Goal: Task Accomplishment & Management: Manage account settings

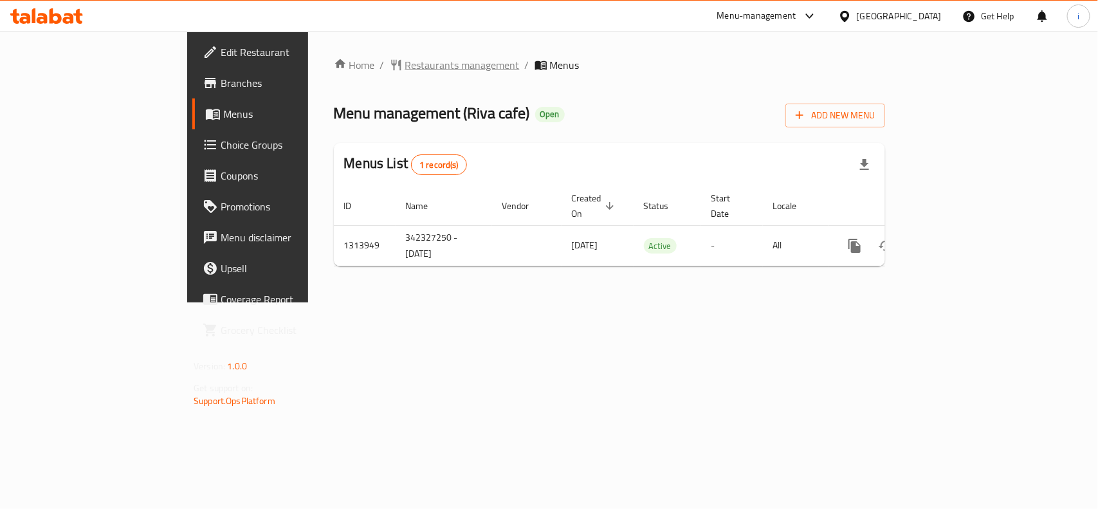
click at [405, 63] on span "Restaurants management" at bounding box center [462, 64] width 115 height 15
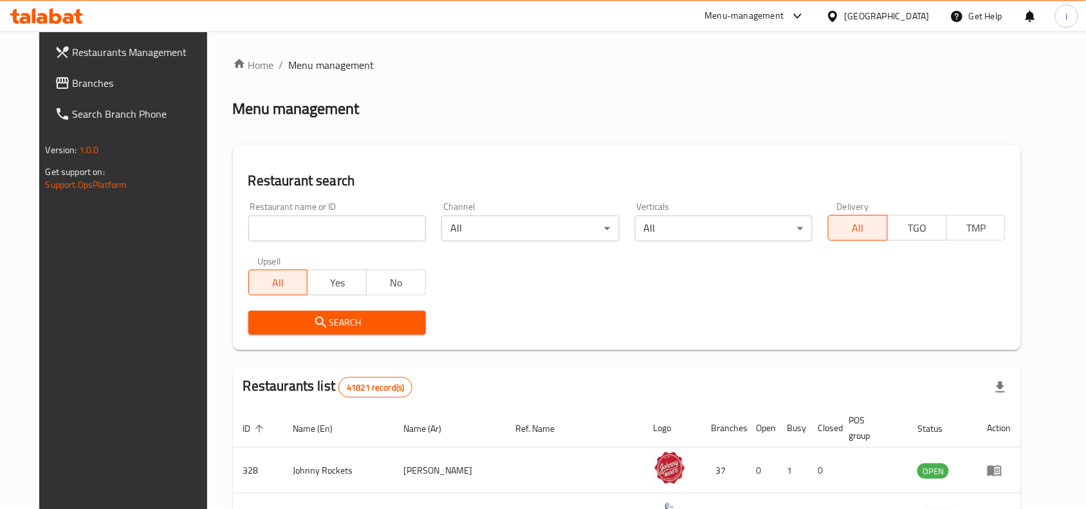
click at [356, 239] on input "search" at bounding box center [337, 229] width 178 height 26
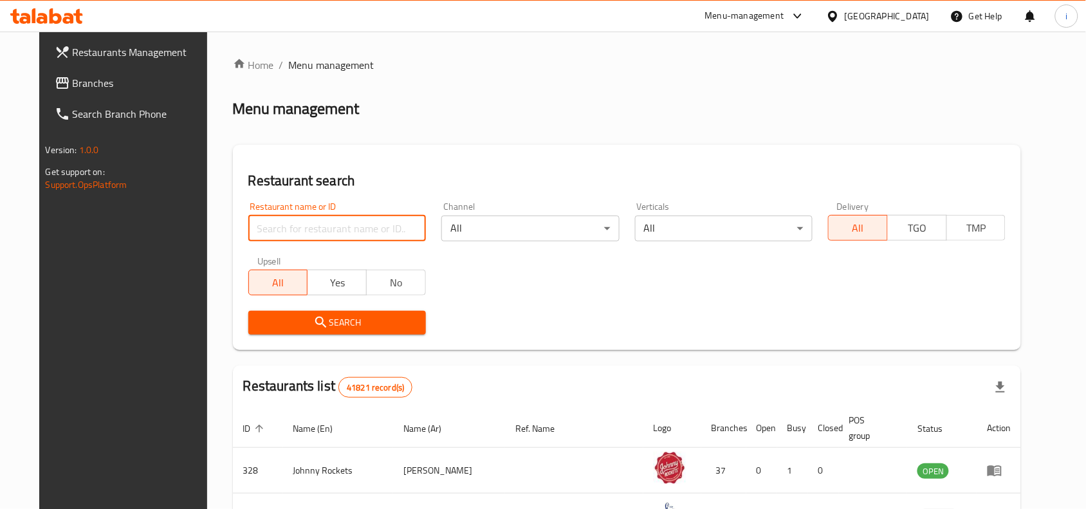
paste input "706740"
type input "706740"
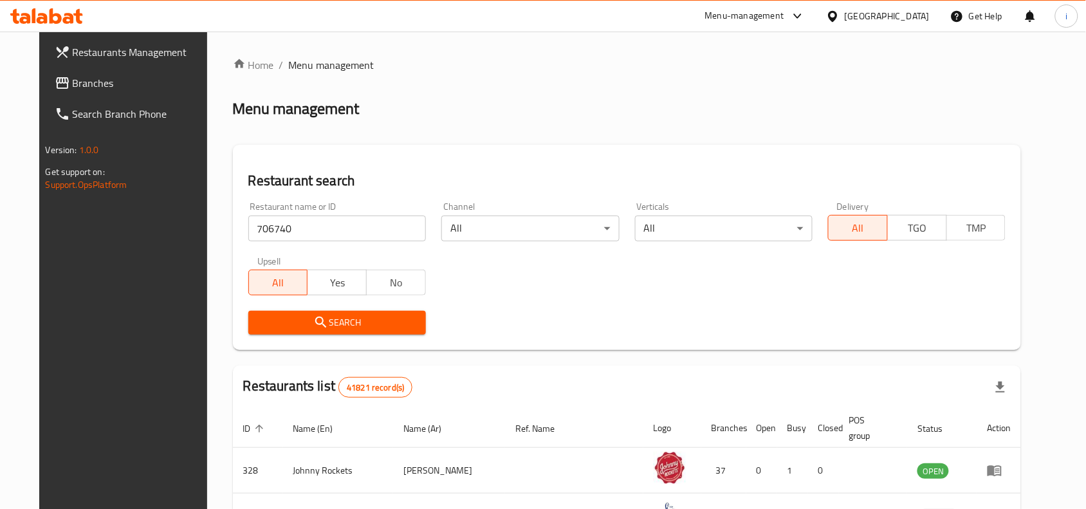
click at [342, 320] on span "Search" at bounding box center [337, 323] width 157 height 16
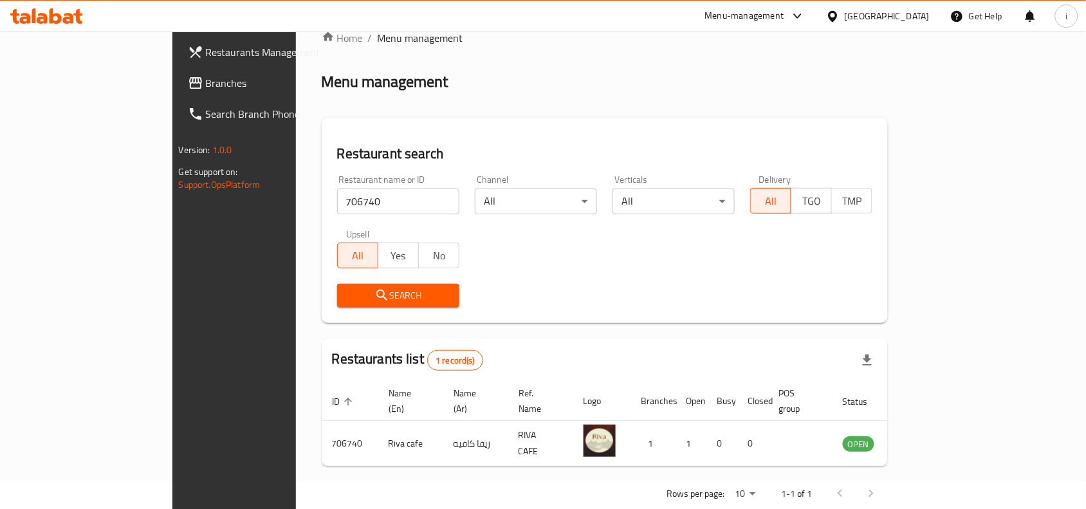
scroll to position [40, 0]
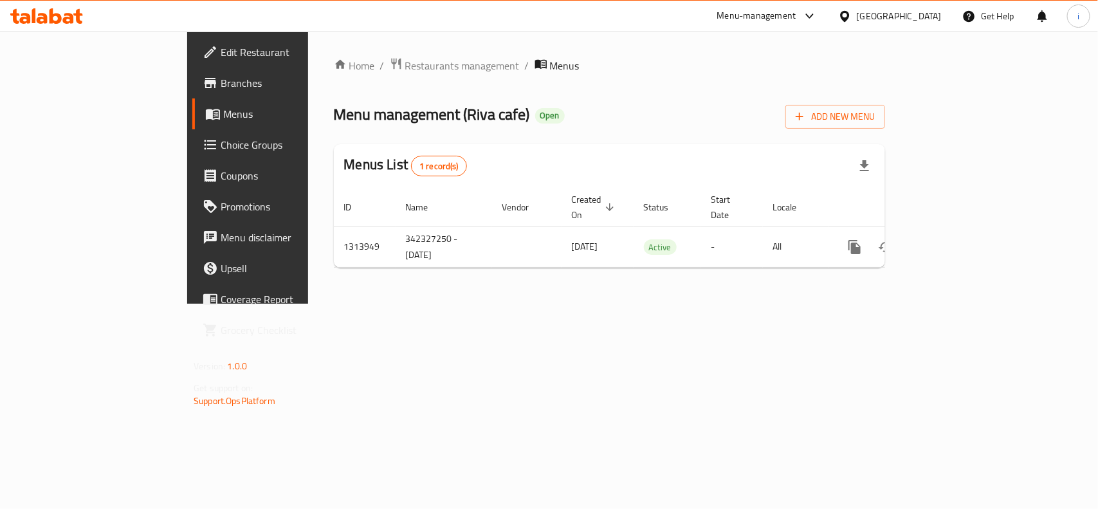
click at [221, 47] on span "Edit Restaurant" at bounding box center [291, 51] width 140 height 15
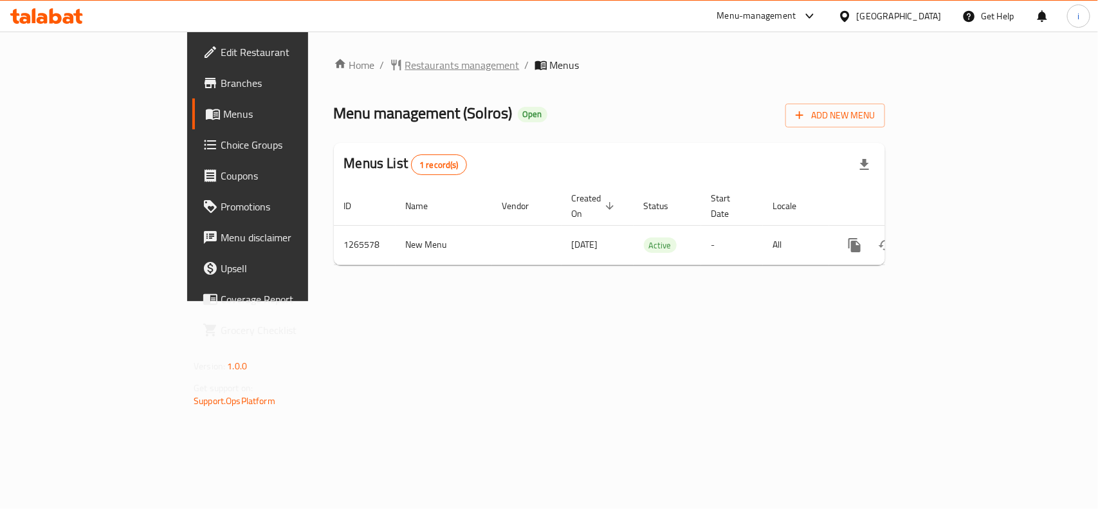
click at [405, 63] on span "Restaurants management" at bounding box center [462, 64] width 115 height 15
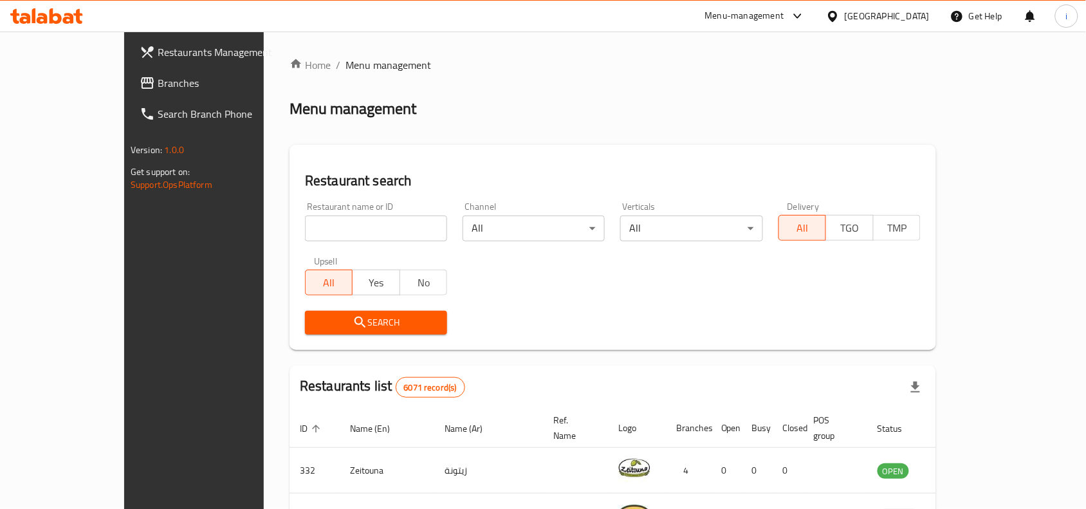
click at [317, 226] on input "search" at bounding box center [376, 229] width 142 height 26
paste input "686863"
type input "686863"
click at [352, 319] on span "Search" at bounding box center [376, 323] width 122 height 16
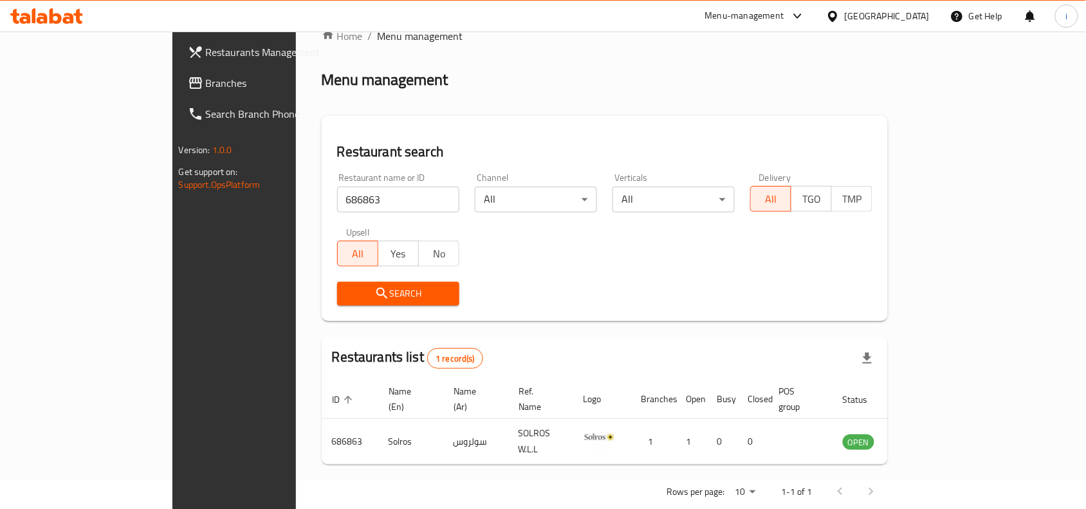
scroll to position [40, 0]
